Goal: Information Seeking & Learning: Learn about a topic

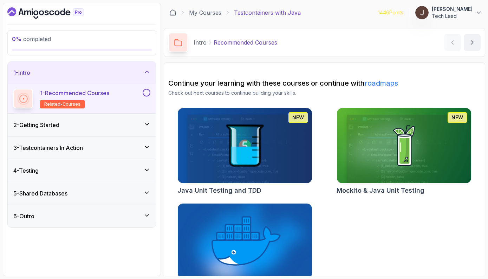
click at [103, 97] on p "1 - Recommended Courses" at bounding box center [74, 93] width 69 height 8
click at [90, 127] on div "2 - Getting Started" at bounding box center [81, 125] width 137 height 8
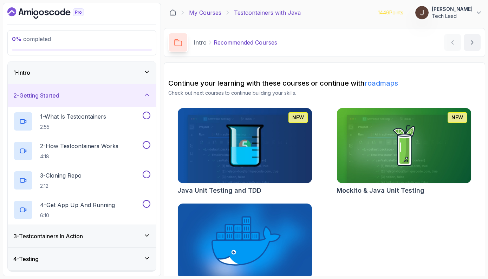
click at [212, 13] on link "My Courses" at bounding box center [205, 12] width 32 height 8
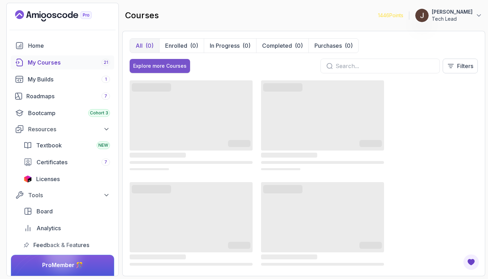
click at [165, 69] on div "Explore more Courses" at bounding box center [159, 65] width 53 height 7
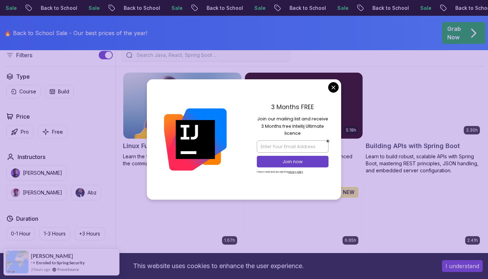
scroll to position [200, 0]
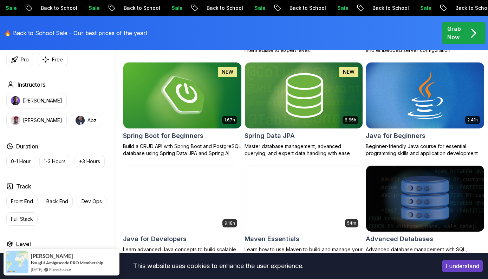
scroll to position [318, 0]
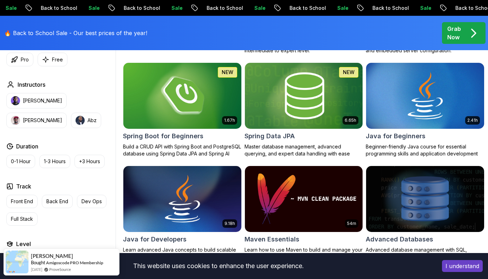
click at [309, 106] on img at bounding box center [304, 95] width 124 height 69
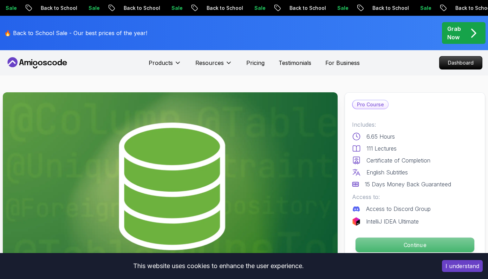
scroll to position [156, 0]
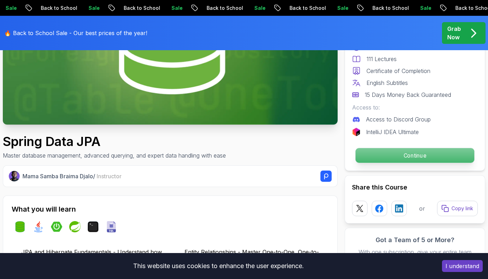
click at [402, 157] on p "Continue" at bounding box center [414, 155] width 119 height 15
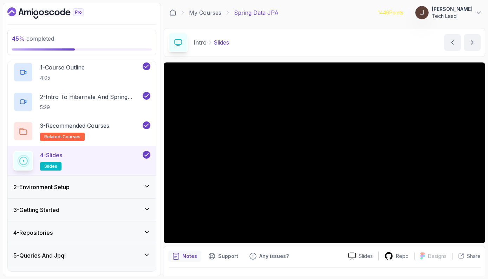
scroll to position [27, 0]
click at [112, 74] on div "1 - Course Outline 4:05" at bounding box center [77, 72] width 128 height 20
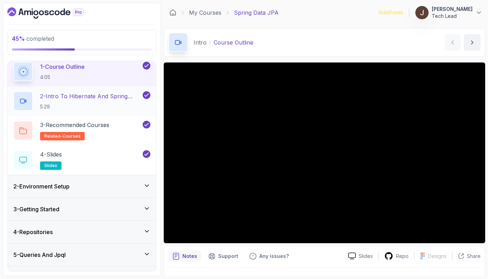
click at [121, 108] on p "5:29" at bounding box center [90, 106] width 101 height 7
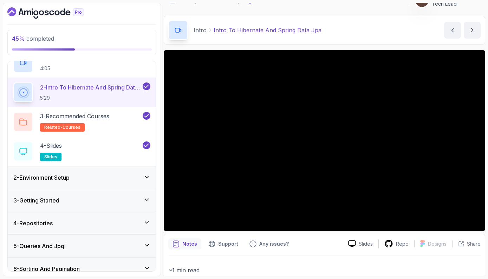
scroll to position [13, 0]
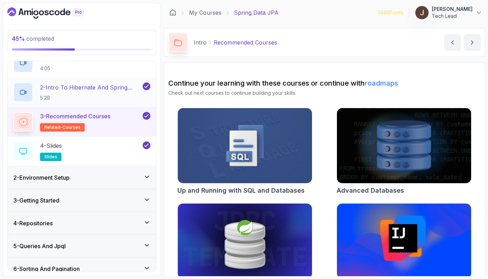
click at [85, 101] on p "5:29" at bounding box center [90, 97] width 101 height 7
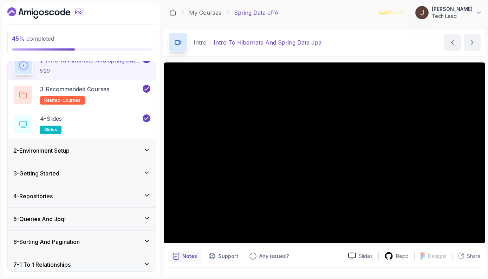
scroll to position [63, 0]
click at [92, 147] on div "2 - Environment Setup" at bounding box center [81, 150] width 137 height 8
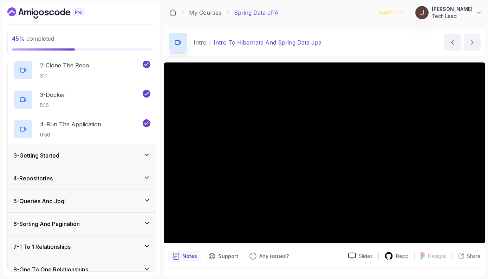
scroll to position [82, 0]
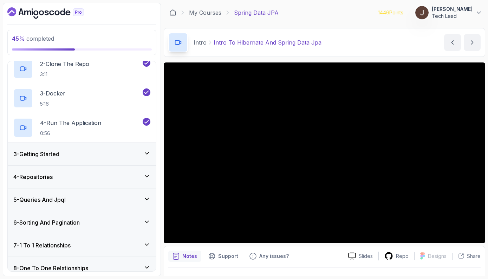
click at [85, 159] on div "3 - Getting Started" at bounding box center [82, 154] width 148 height 22
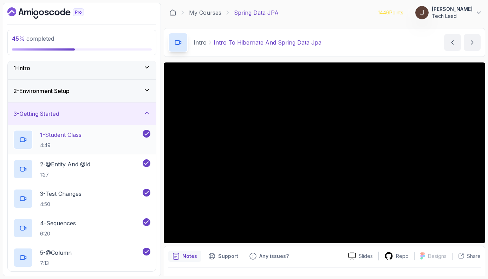
scroll to position [1, 0]
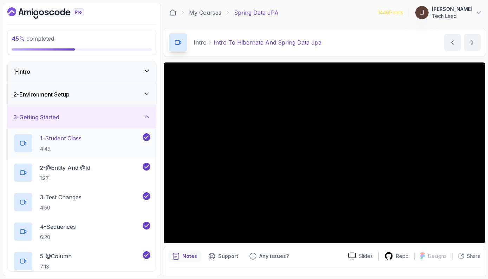
click at [94, 144] on div "1 - Student Class 4:49" at bounding box center [77, 143] width 128 height 20
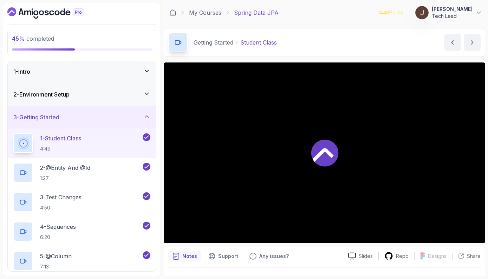
click at [94, 144] on div "1 - Student Class 4:49" at bounding box center [77, 143] width 128 height 20
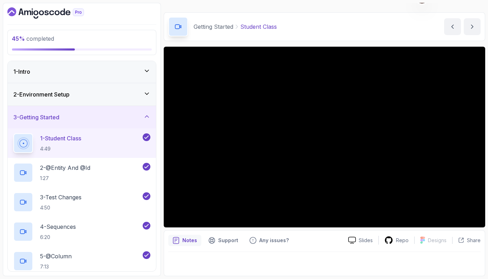
scroll to position [16, 0]
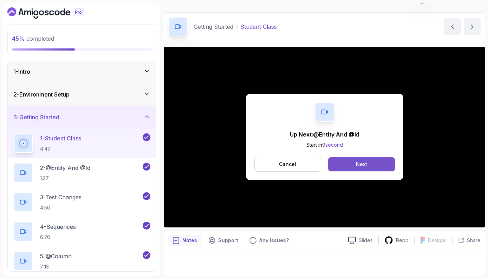
click at [362, 164] on div "Next" at bounding box center [361, 164] width 11 height 7
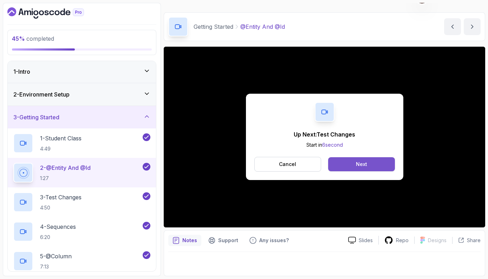
click at [368, 165] on button "Next" at bounding box center [361, 164] width 66 height 14
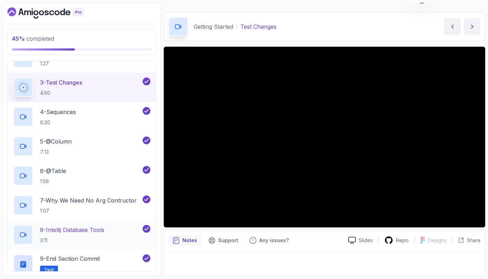
scroll to position [119, 0]
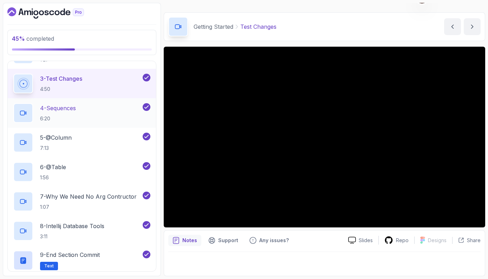
click at [92, 114] on div "4 - Sequences 6:20" at bounding box center [77, 113] width 128 height 20
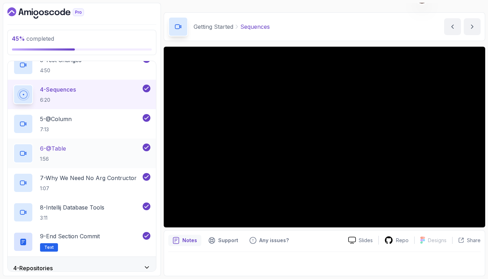
scroll to position [137, 0]
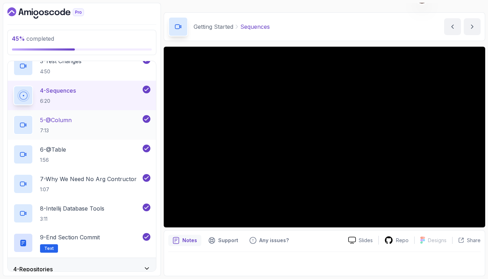
click at [75, 130] on div "5 - @Column 7:13" at bounding box center [77, 125] width 128 height 20
